Goal: Check status: Check status

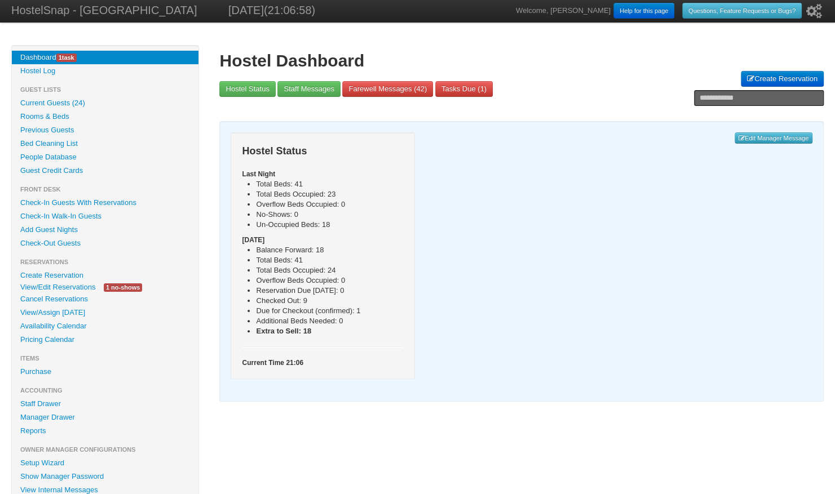
click at [51, 286] on link "View/Edit Reservations" at bounding box center [58, 287] width 92 height 12
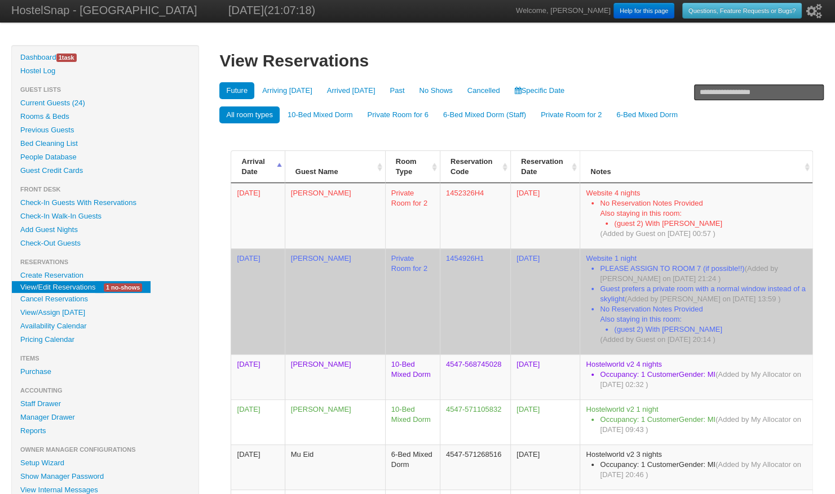
click at [410, 301] on td "Private Room for 2" at bounding box center [412, 302] width 55 height 106
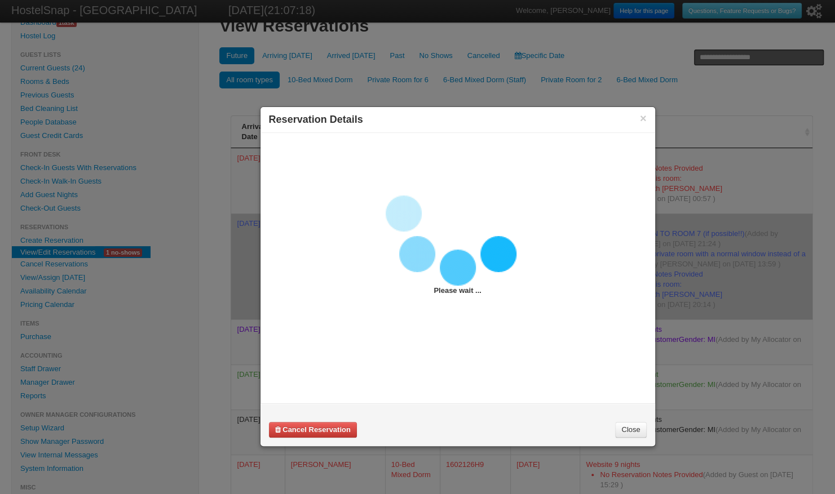
scroll to position [36, 0]
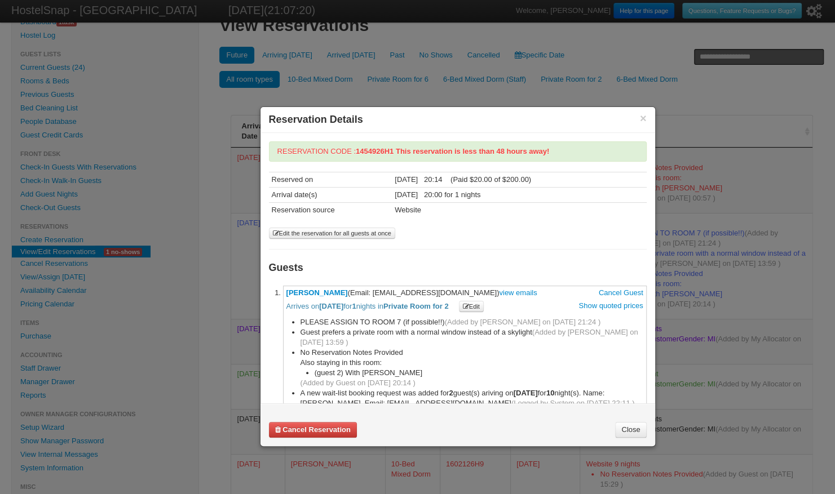
click at [627, 431] on link "Close" at bounding box center [630, 430] width 31 height 16
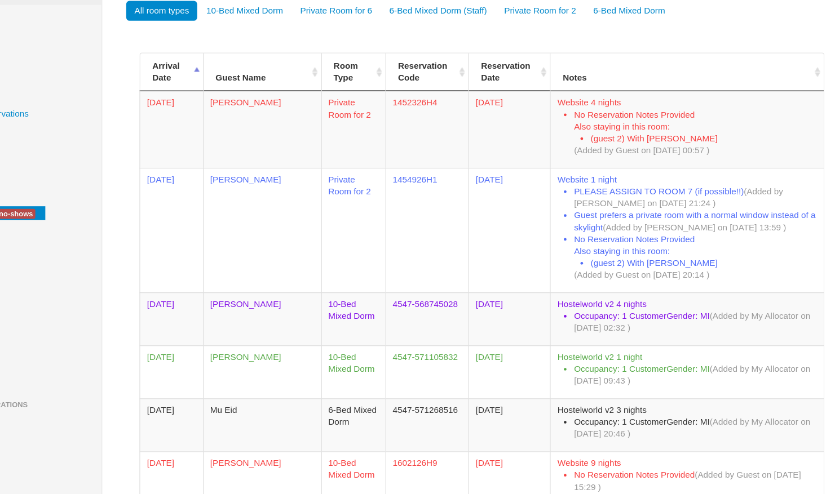
scroll to position [32, 0]
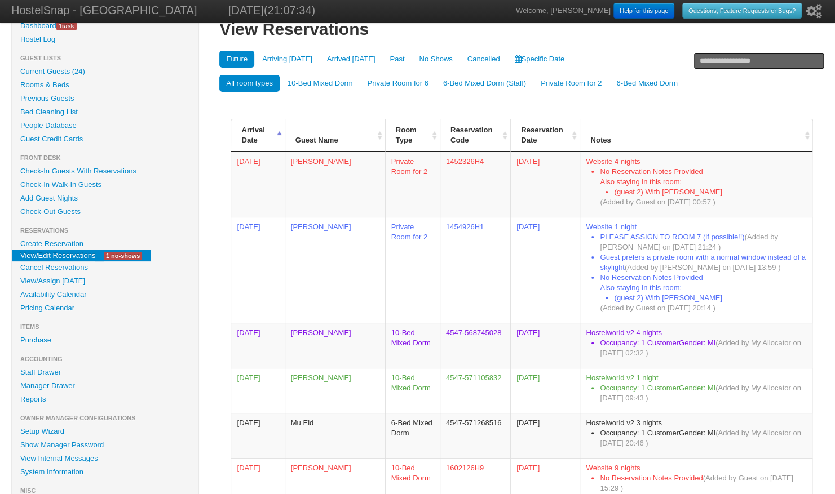
click at [68, 295] on link "Availability Calendar" at bounding box center [105, 295] width 187 height 14
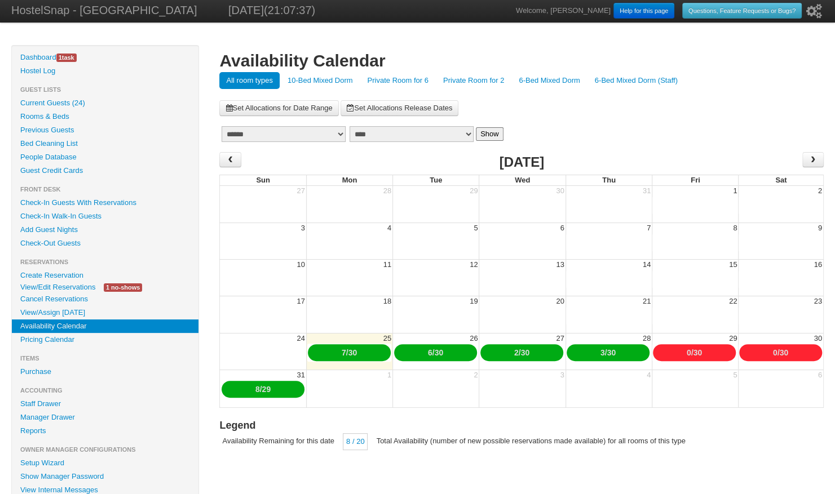
click at [487, 77] on link "Private Room for 2" at bounding box center [473, 80] width 74 height 17
